Goal: Use online tool/utility: Utilize a website feature to perform a specific function

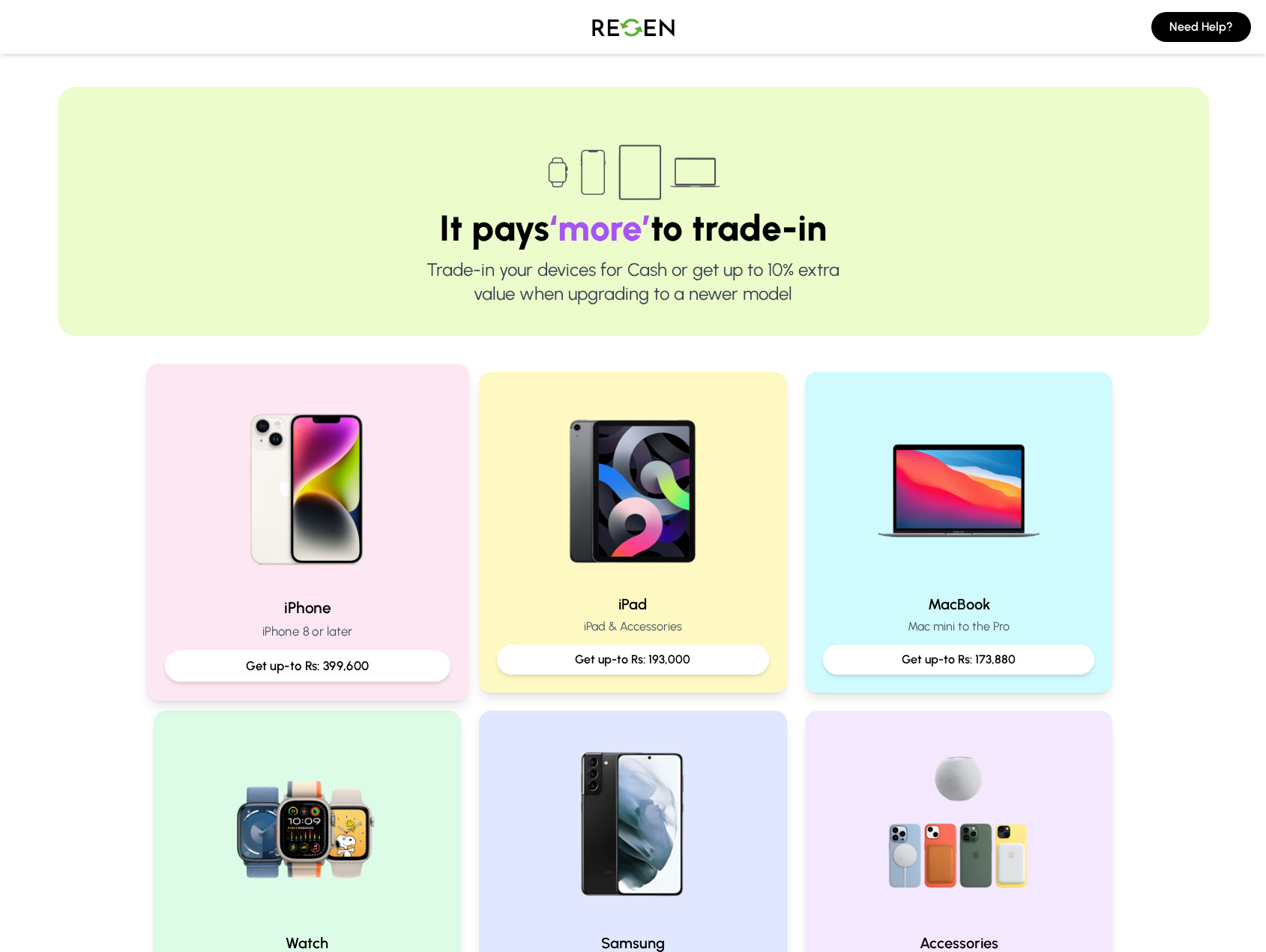
click at [372, 488] on img at bounding box center [306, 484] width 202 height 202
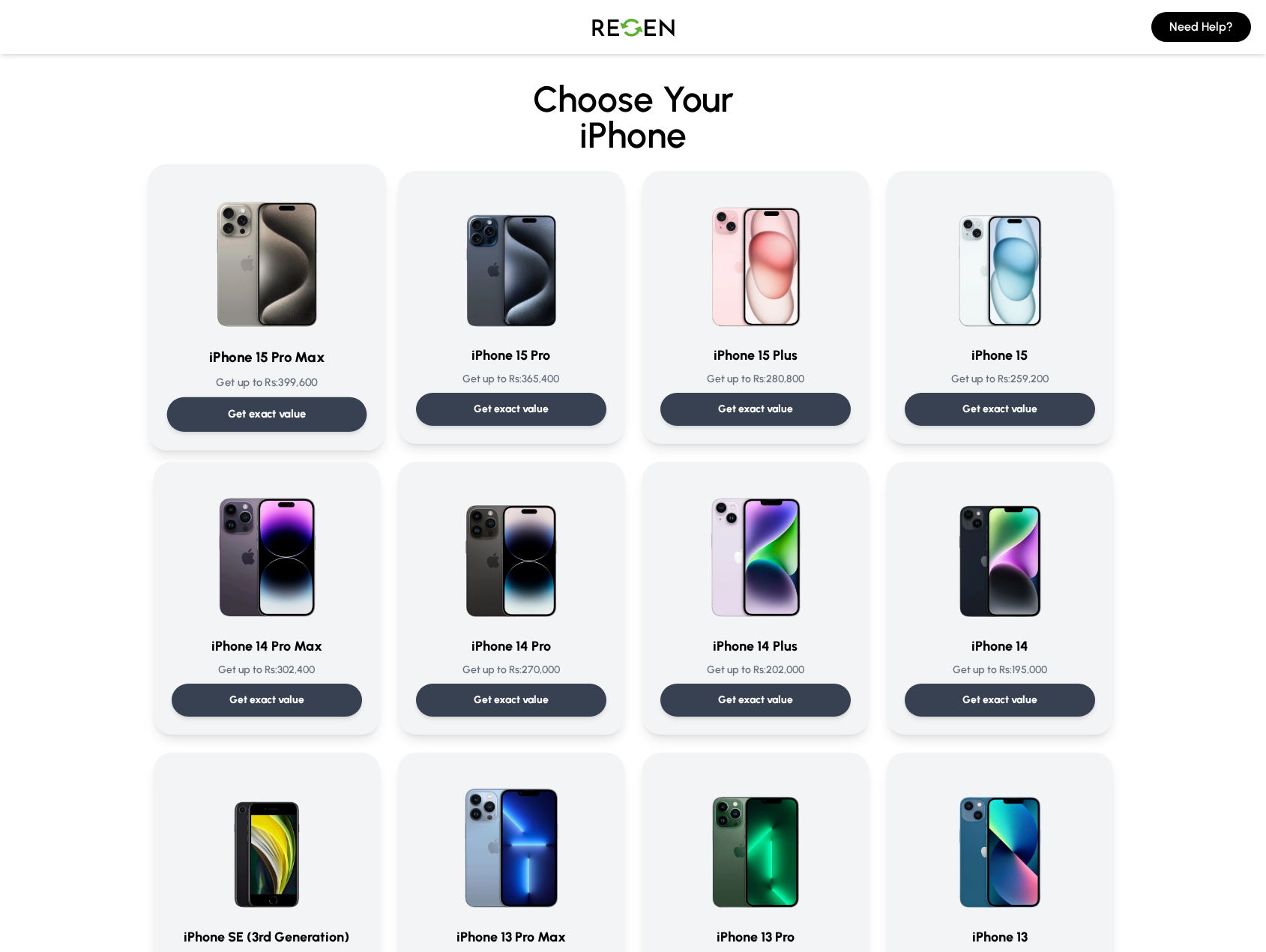
click at [331, 411] on div "Get exact value" at bounding box center [266, 414] width 200 height 35
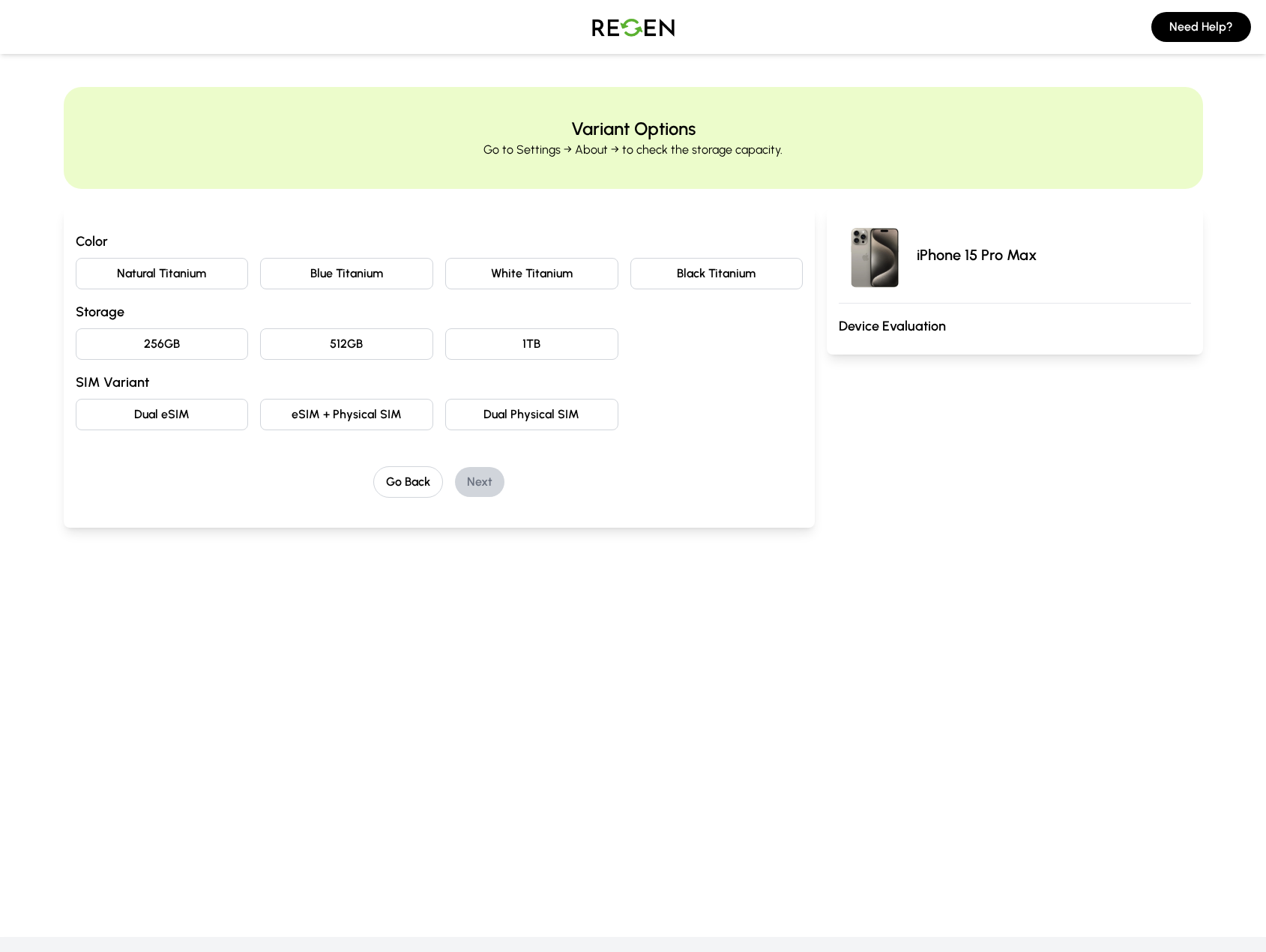
click at [216, 274] on button "Natural Titanium" at bounding box center [163, 273] width 173 height 32
click at [219, 341] on button "256GB" at bounding box center [163, 344] width 173 height 32
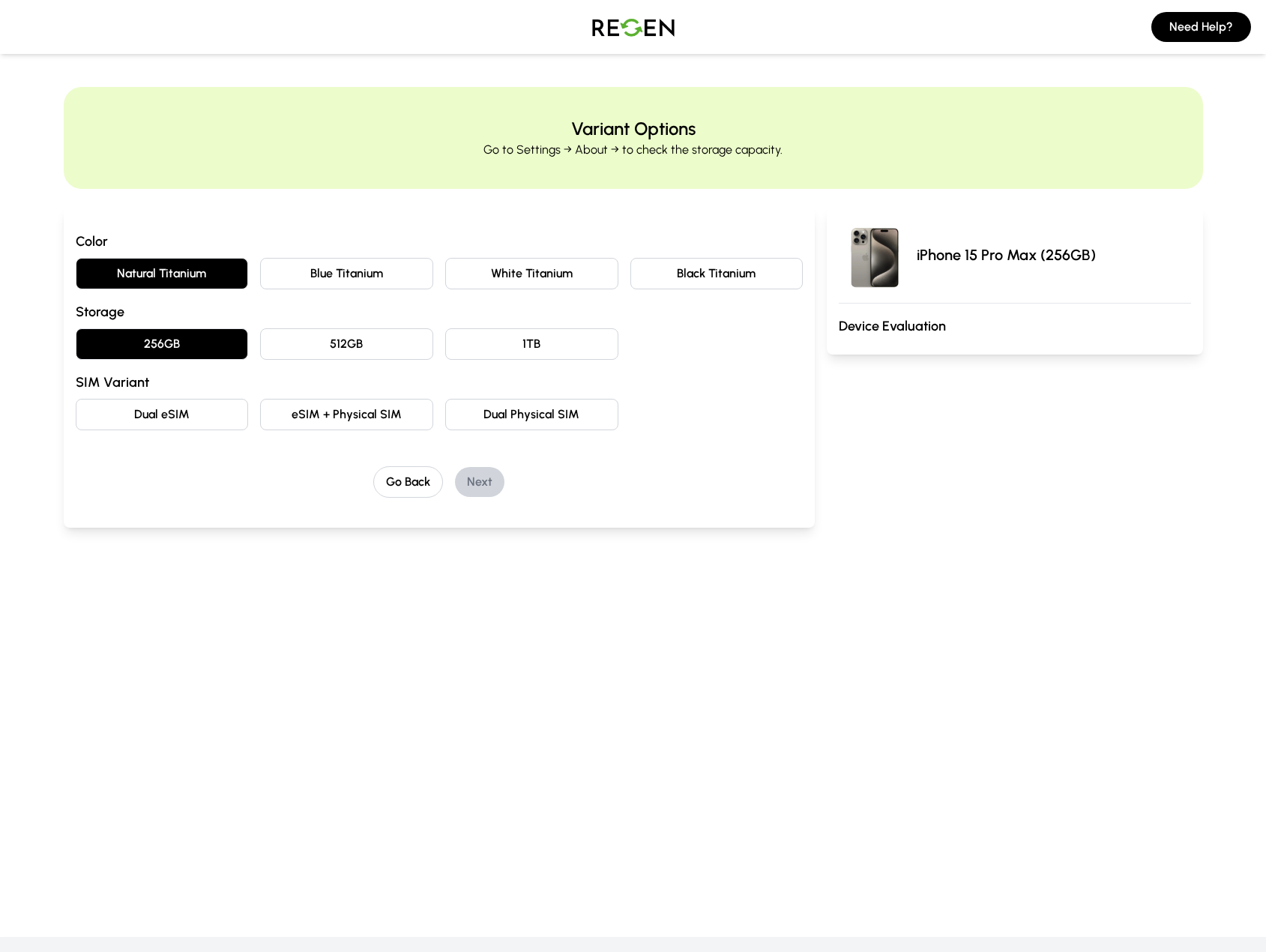
click at [293, 409] on button "eSIM + Physical SIM" at bounding box center [347, 414] width 173 height 32
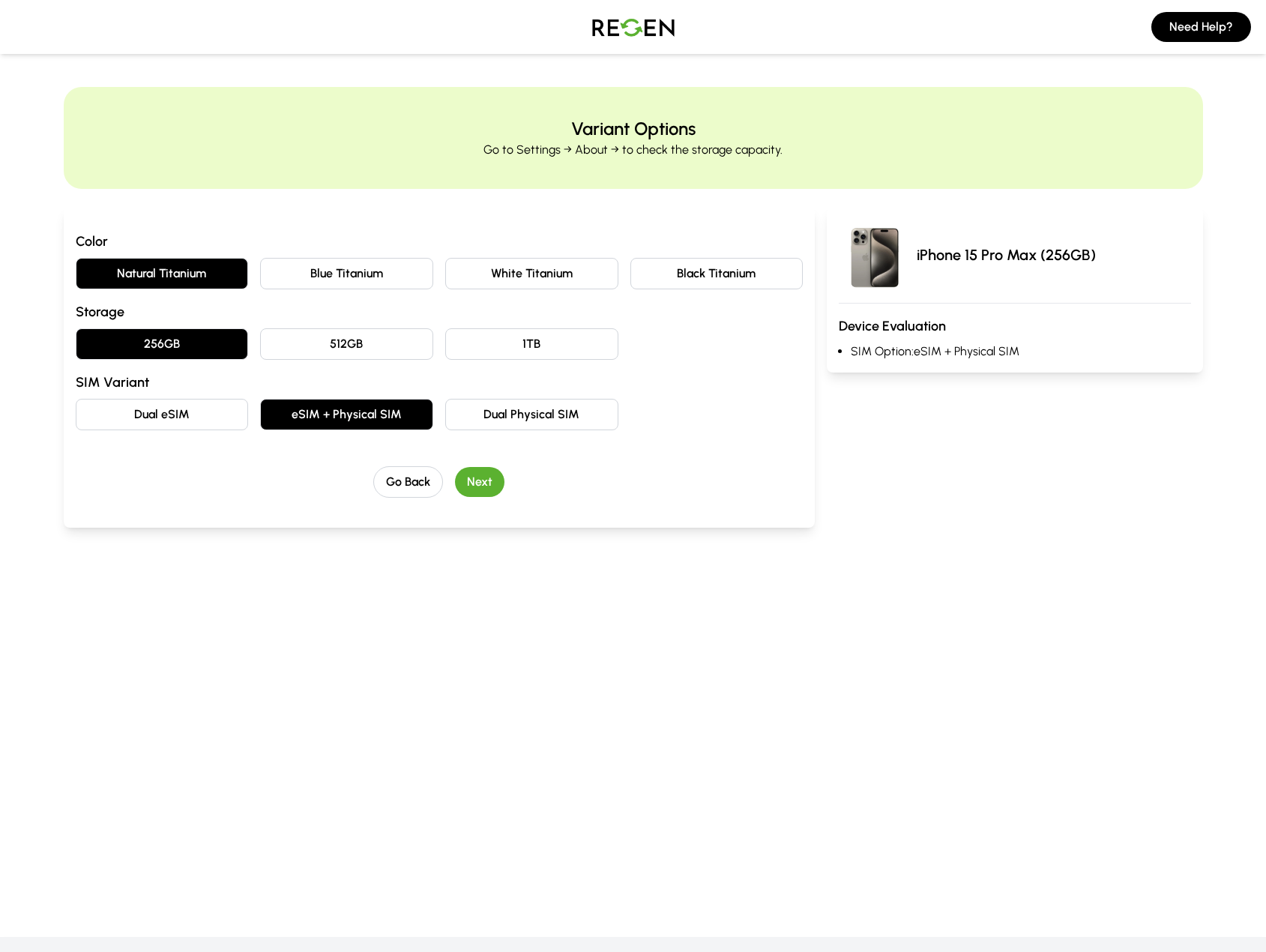
click at [492, 488] on button "Next" at bounding box center [479, 482] width 50 height 30
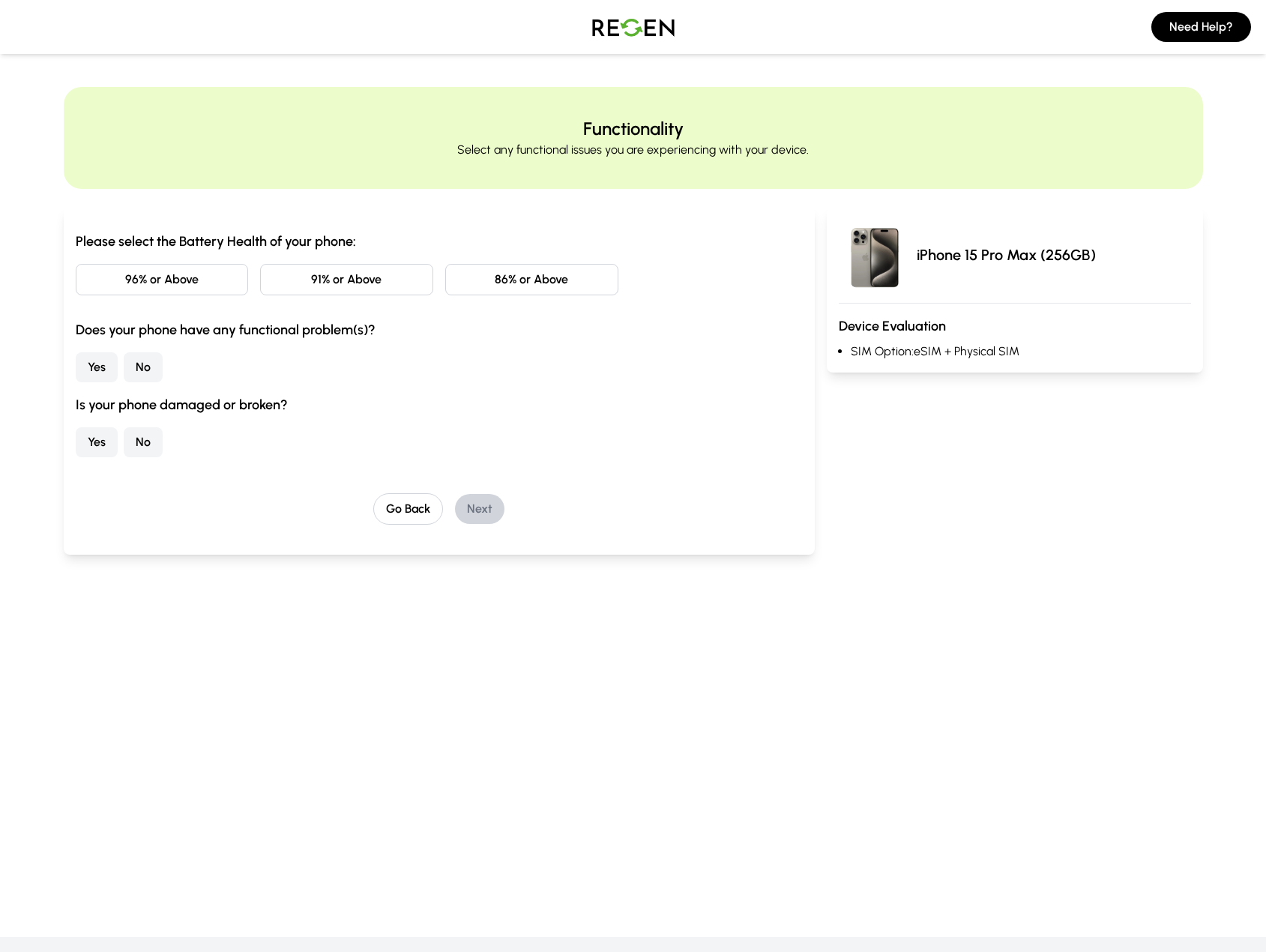
click at [489, 285] on button "86% or Above" at bounding box center [532, 280] width 173 height 32
click at [128, 367] on button "No" at bounding box center [143, 367] width 39 height 30
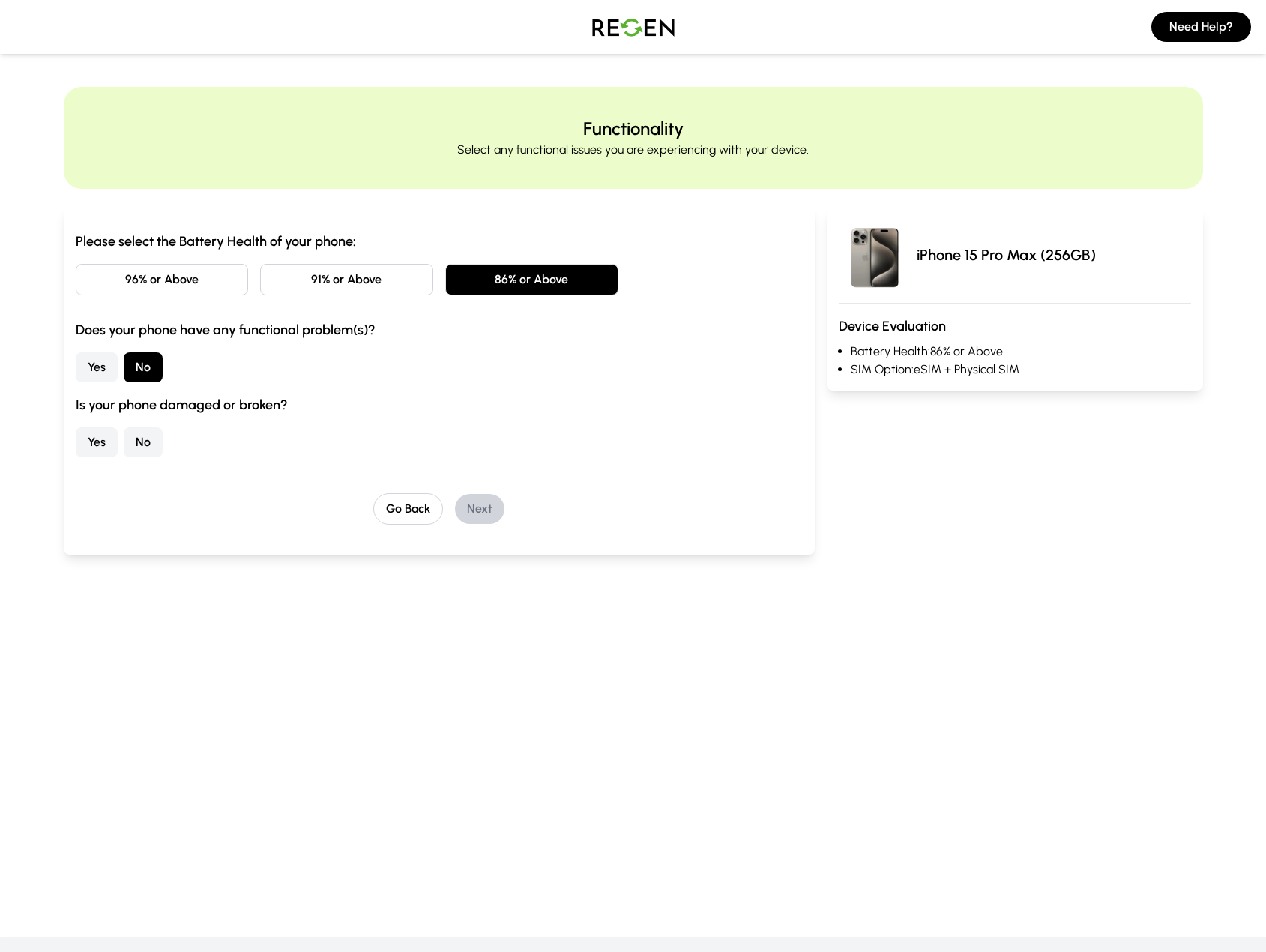
click at [148, 449] on button "No" at bounding box center [143, 443] width 39 height 30
click at [479, 513] on button "Next" at bounding box center [479, 509] width 50 height 30
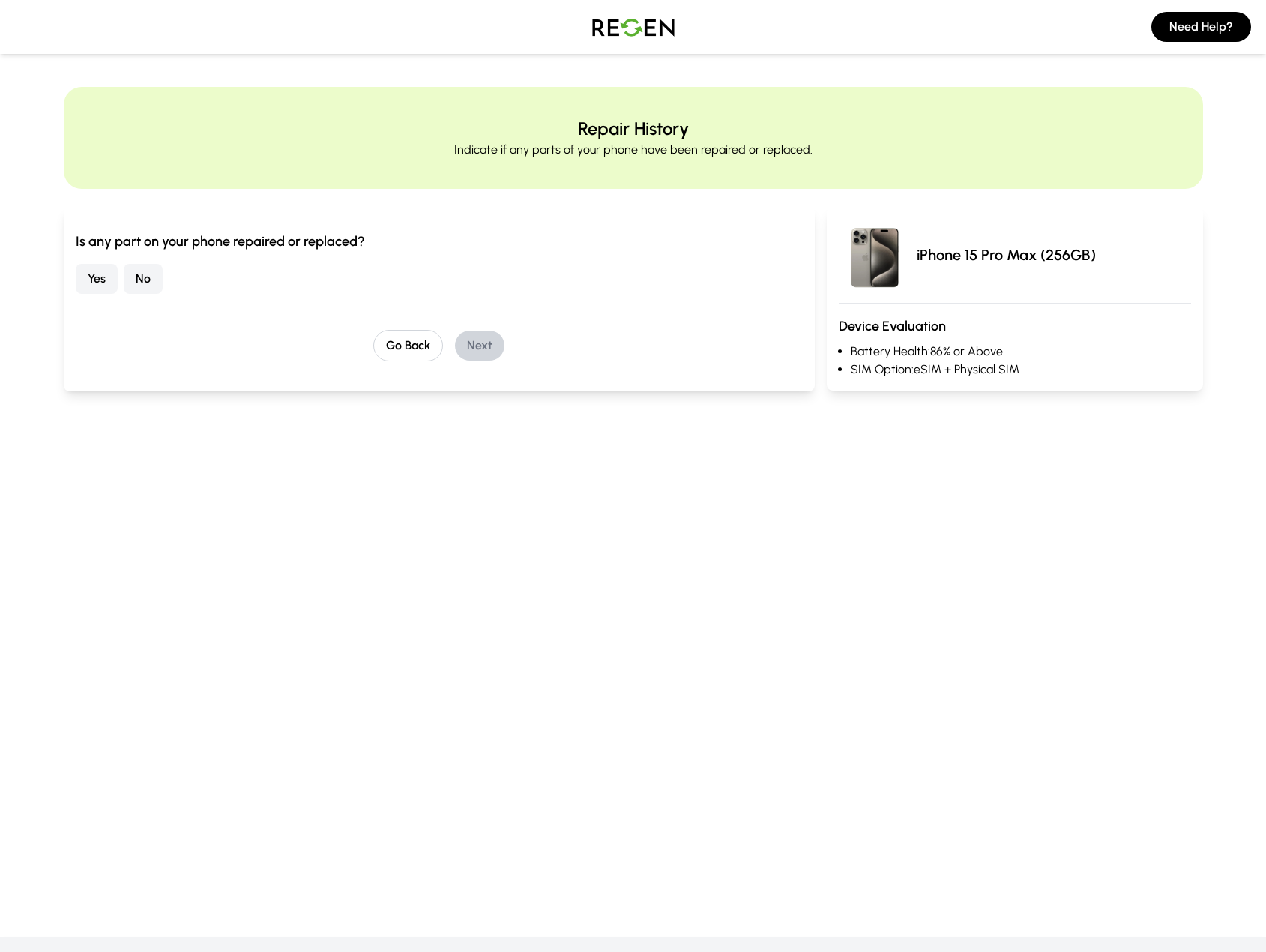
click at [147, 287] on button "No" at bounding box center [143, 279] width 39 height 30
click at [464, 343] on button "Next" at bounding box center [479, 346] width 50 height 30
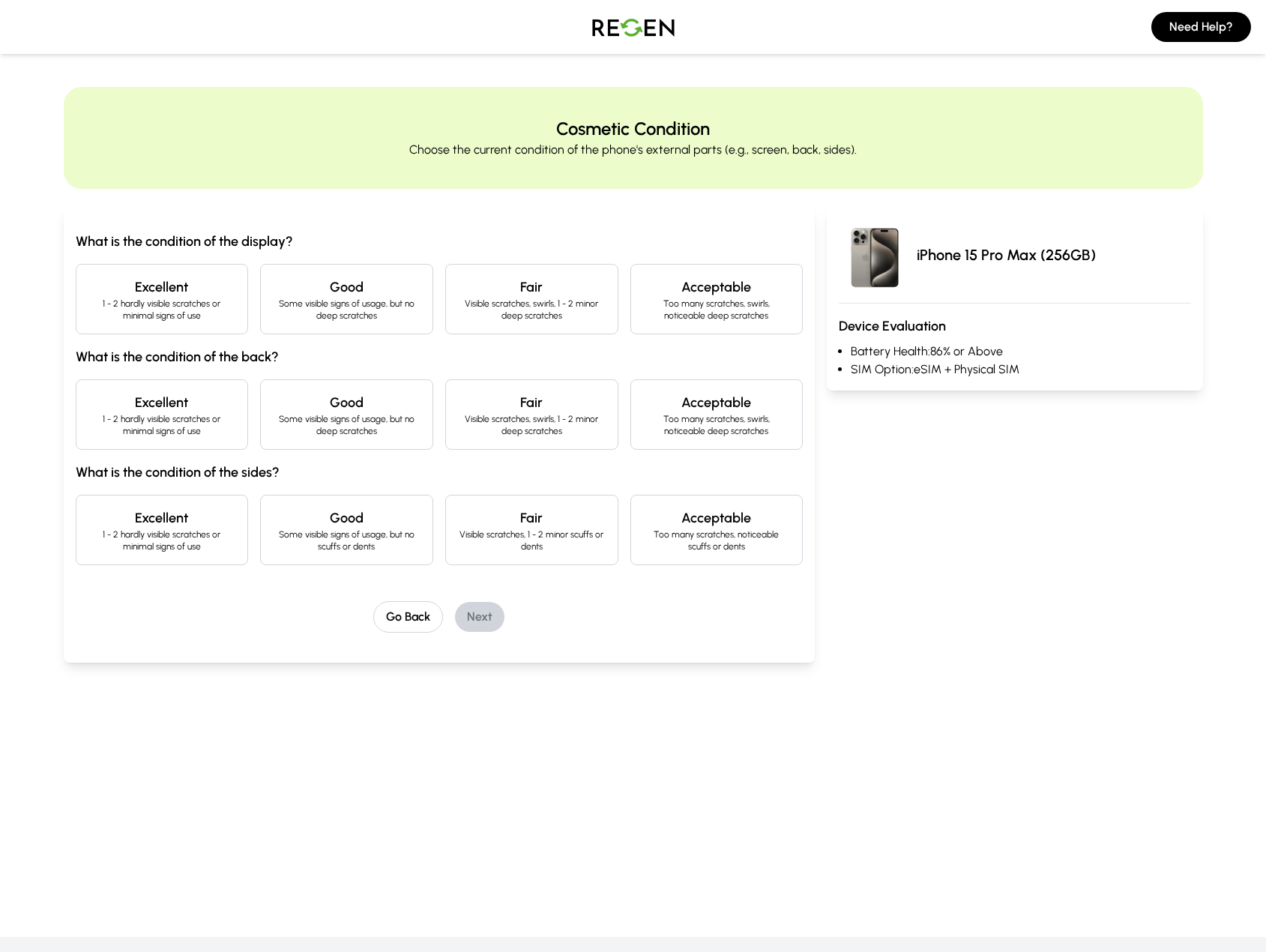
click at [233, 328] on div "Excellent 1 - 2 hardly visible scratches or minimal signs of use" at bounding box center [163, 299] width 173 height 70
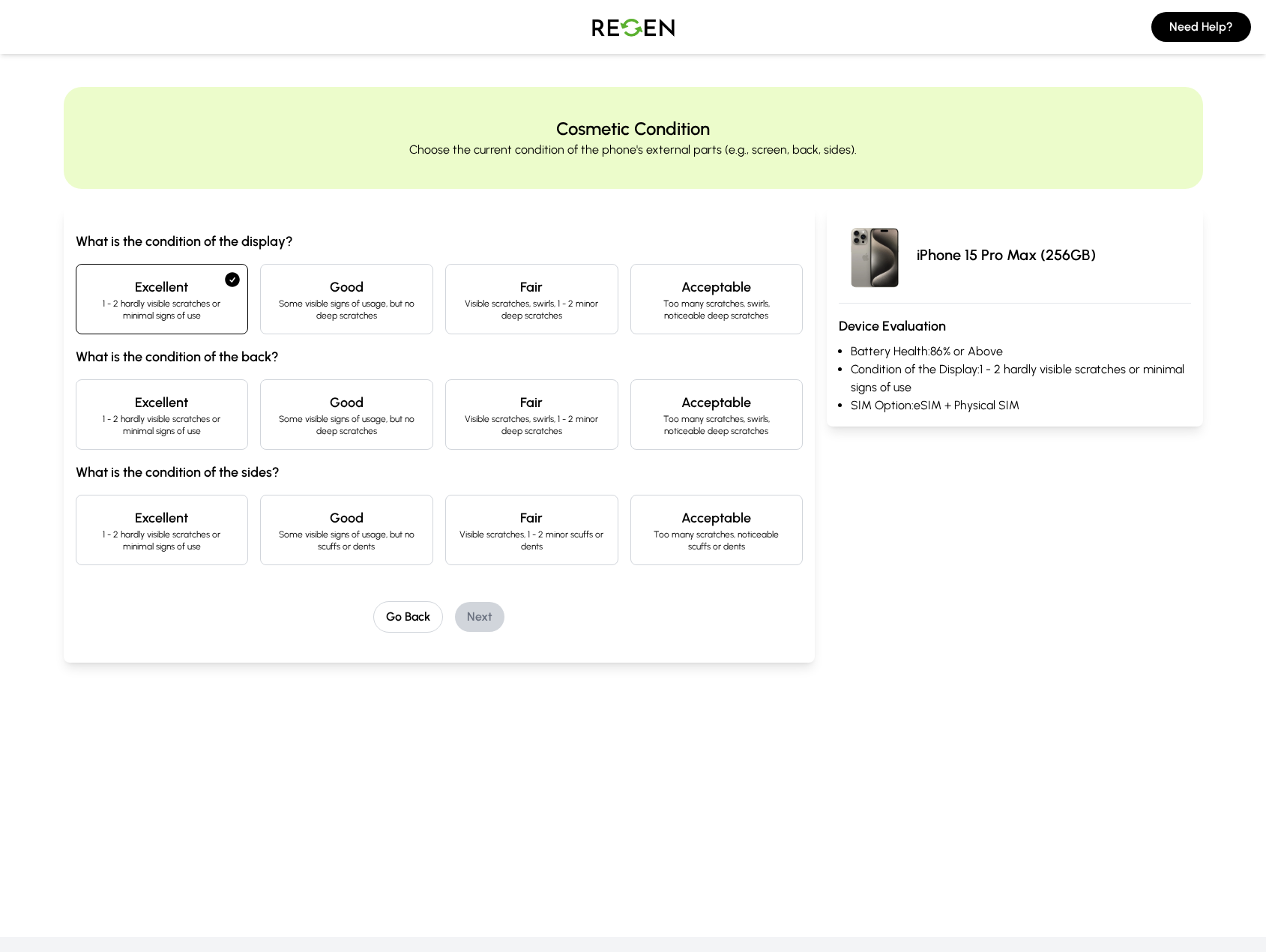
click at [232, 398] on h4 "Excellent" at bounding box center [162, 402] width 148 height 21
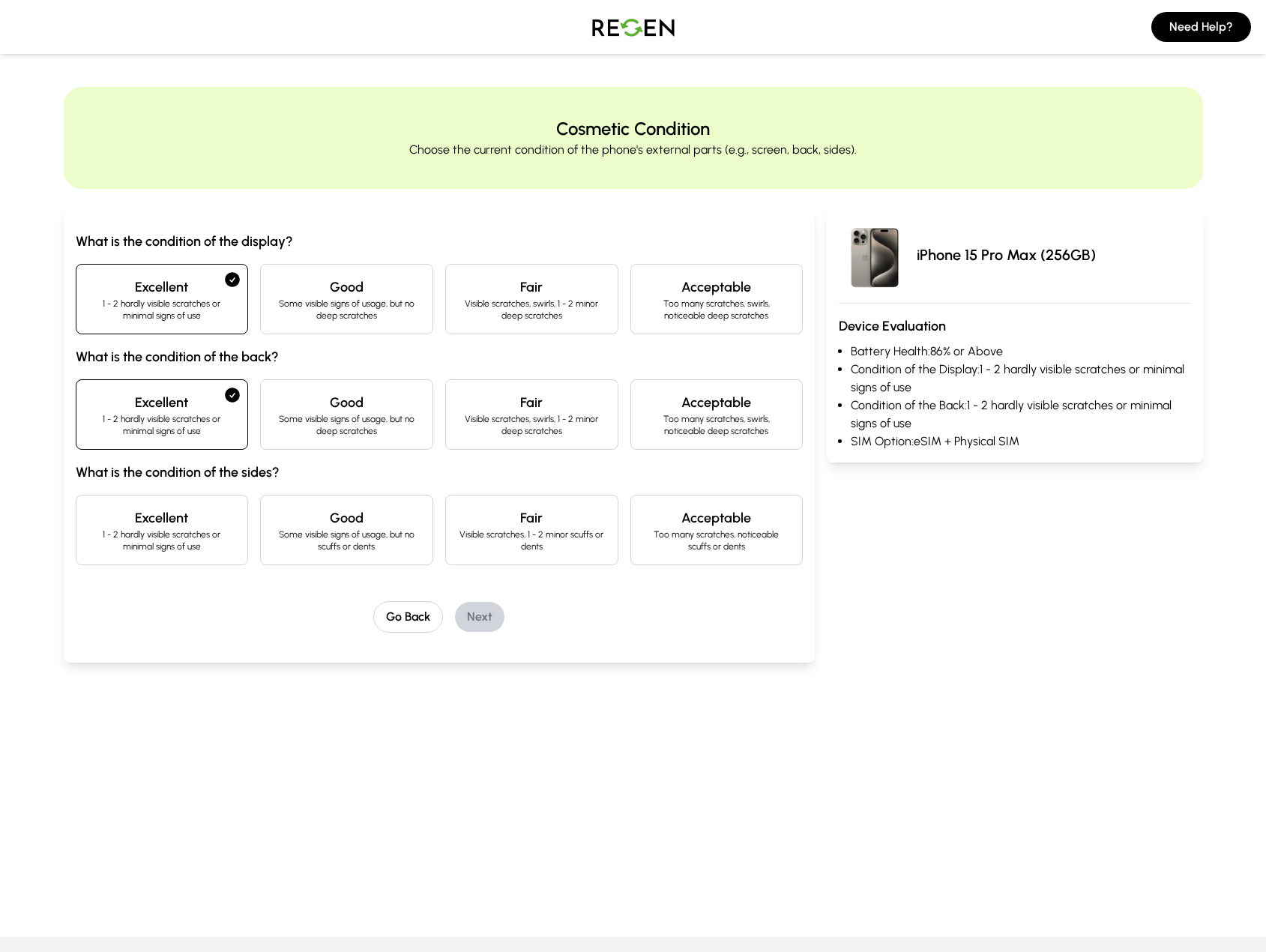
click at [227, 527] on h4 "Excellent" at bounding box center [162, 518] width 148 height 21
click at [477, 621] on button "Next" at bounding box center [479, 617] width 50 height 30
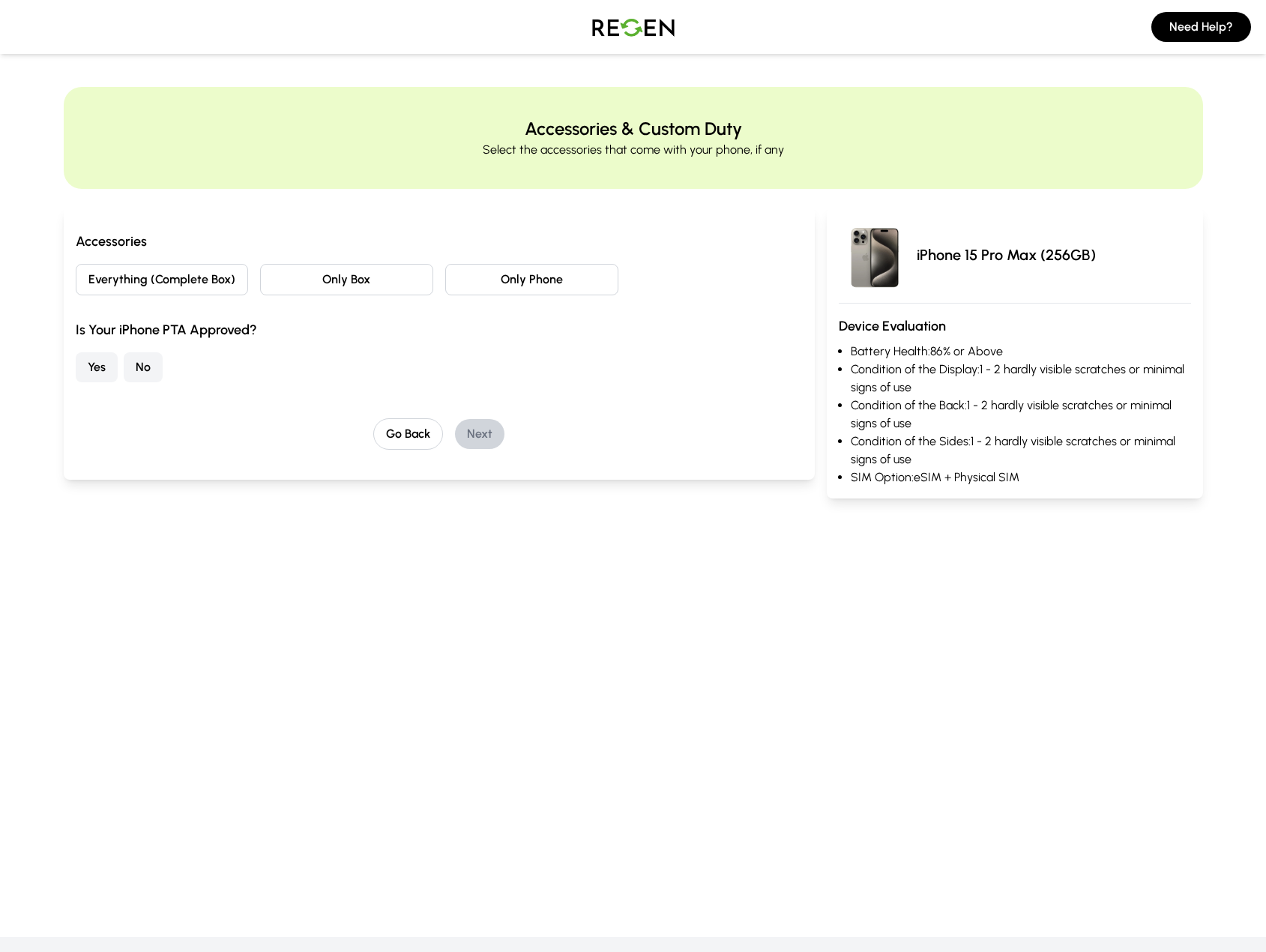
click at [228, 288] on button "Everything (Complete Box)" at bounding box center [163, 280] width 173 height 32
click at [107, 365] on button "Yes" at bounding box center [97, 367] width 42 height 30
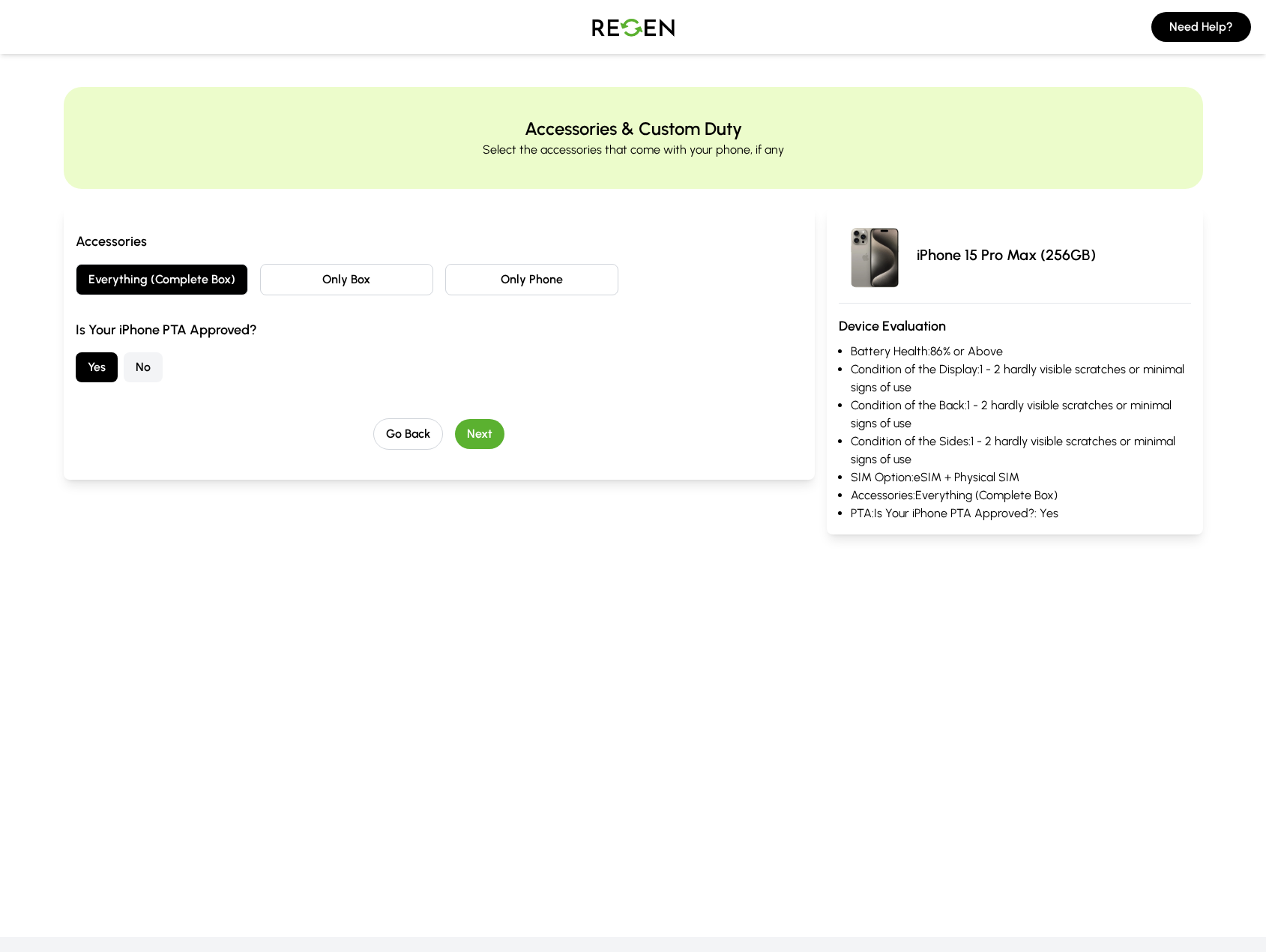
click at [494, 438] on button "Next" at bounding box center [479, 434] width 50 height 30
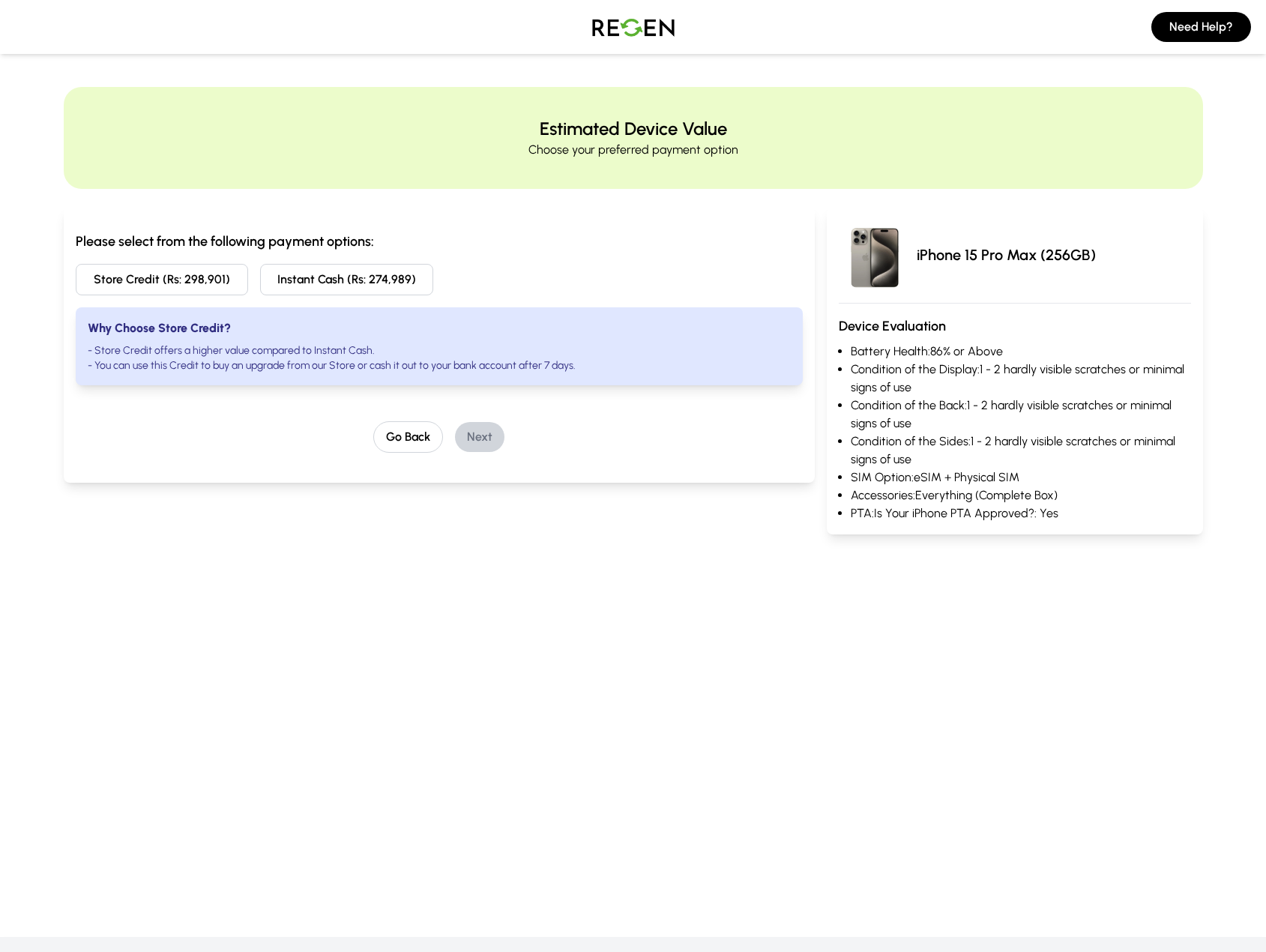
click at [220, 287] on button "Store Credit (Rs: 298,901)" at bounding box center [163, 280] width 173 height 32
click at [478, 439] on button "Next" at bounding box center [479, 437] width 50 height 30
